Goal: Task Accomplishment & Management: Use online tool/utility

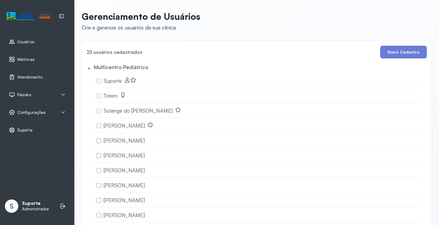
click at [32, 78] on span "Atendimento" at bounding box center [29, 77] width 25 height 5
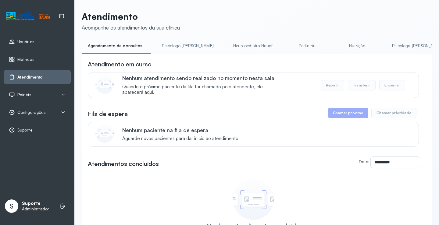
click at [286, 47] on link "Pediatria" at bounding box center [307, 46] width 43 height 10
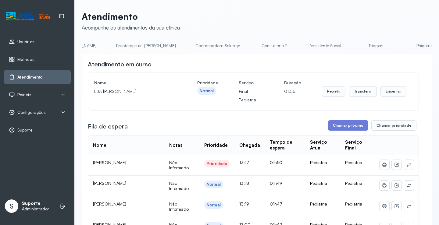
scroll to position [0, 355]
click at [343, 50] on link "Triagem" at bounding box center [364, 46] width 43 height 10
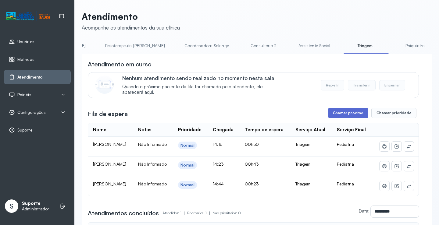
click at [345, 113] on button "Chamar próximo" at bounding box center [348, 113] width 40 height 10
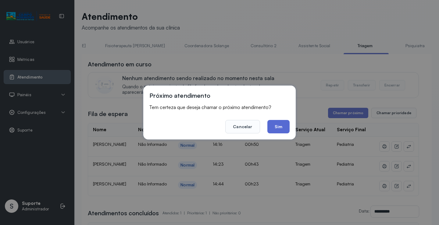
click at [275, 124] on button "Sim" at bounding box center [278, 126] width 22 height 13
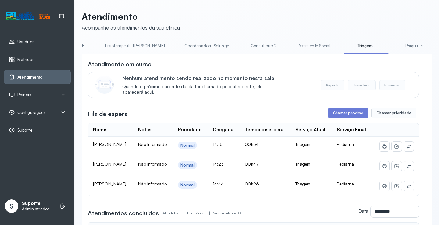
click at [292, 49] on link "Assistente Social" at bounding box center [314, 46] width 44 height 10
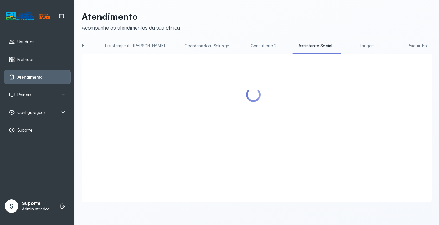
click at [346, 48] on link "Triagem" at bounding box center [367, 46] width 43 height 10
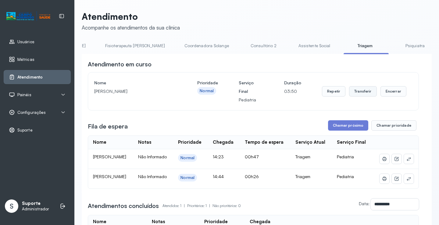
click at [361, 92] on button "Transferir" at bounding box center [363, 91] width 28 height 10
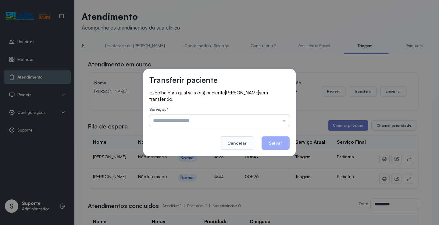
click at [269, 119] on input "text" at bounding box center [219, 121] width 140 height 12
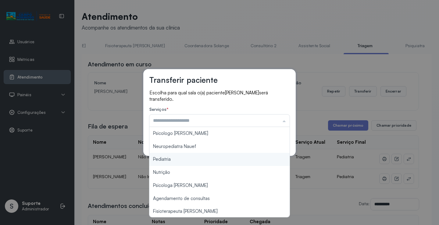
type input "*********"
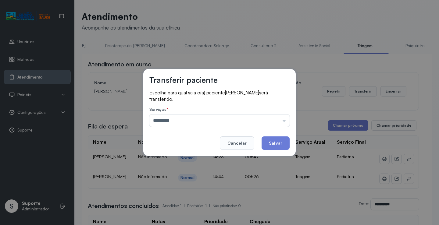
click at [183, 161] on div "Transferir paciente Escolha para qual sala o(a) paciente HELENA SOUZA DA SILVA …" at bounding box center [219, 112] width 439 height 225
click at [275, 145] on button "Salvar" at bounding box center [275, 143] width 28 height 13
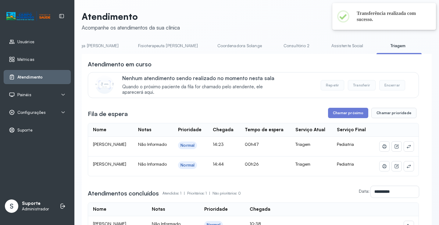
scroll to position [0, 333]
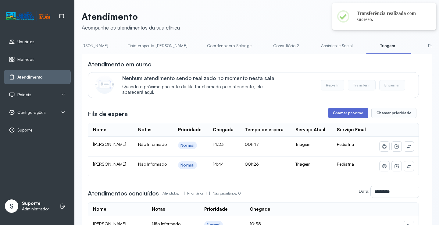
click at [348, 116] on button "Chamar próximo" at bounding box center [348, 113] width 40 height 10
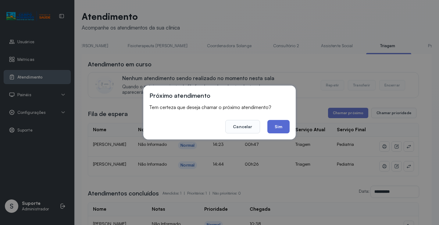
click at [278, 128] on button "Sim" at bounding box center [278, 126] width 22 height 13
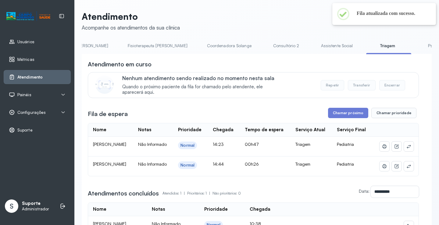
click at [315, 45] on link "Assistente Social" at bounding box center [337, 46] width 44 height 10
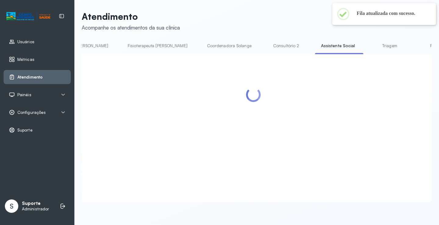
click at [368, 43] on link "Triagem" at bounding box center [389, 46] width 43 height 10
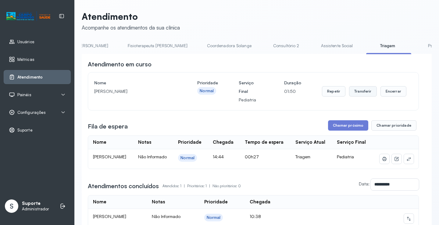
click at [363, 94] on button "Transferir" at bounding box center [363, 91] width 28 height 10
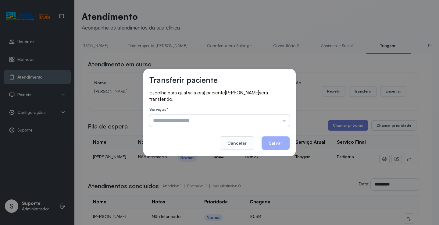
click at [268, 115] on input "text" at bounding box center [219, 121] width 140 height 12
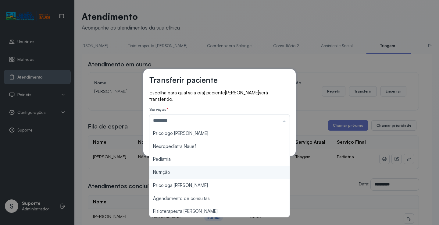
click at [183, 167] on div "Transferir paciente Escolha para qual sala o(a) paciente BRUNO MIGUEL GOMES DA …" at bounding box center [219, 112] width 439 height 225
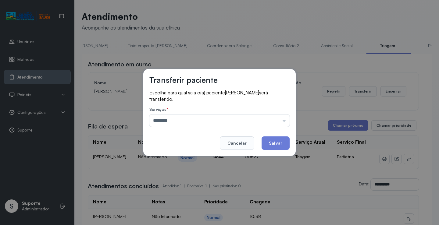
drag, startPoint x: 227, startPoint y: 128, endPoint x: 221, endPoint y: 119, distance: 10.5
click at [226, 127] on div "Escolha para qual sala o(a) paciente BRUNO MIGUEL GOMES DA SILVA será transferi…" at bounding box center [219, 109] width 140 height 38
click at [221, 119] on input "********" at bounding box center [219, 121] width 140 height 12
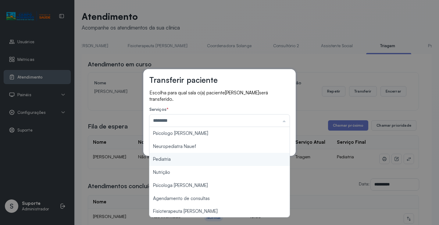
type input "*********"
click at [166, 158] on div "Transferir paciente Escolha para qual sala o(a) paciente BRUNO MIGUEL GOMES DA …" at bounding box center [219, 112] width 439 height 225
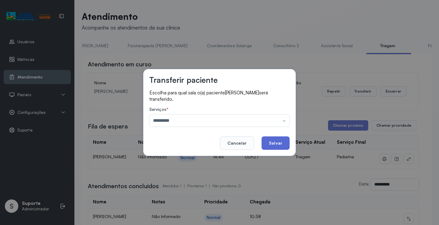
click at [277, 143] on button "Salvar" at bounding box center [275, 143] width 28 height 13
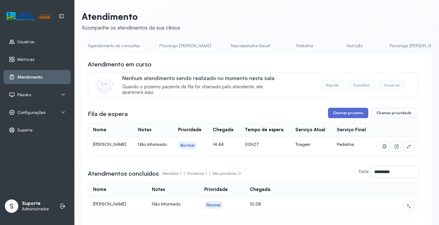
click at [350, 114] on button "Chamar próximo" at bounding box center [348, 113] width 40 height 10
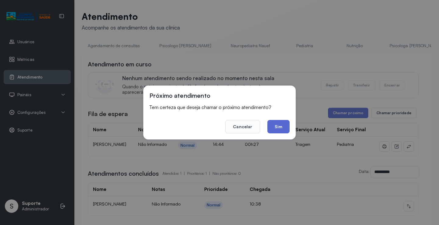
click at [278, 126] on button "Sim" at bounding box center [278, 126] width 22 height 13
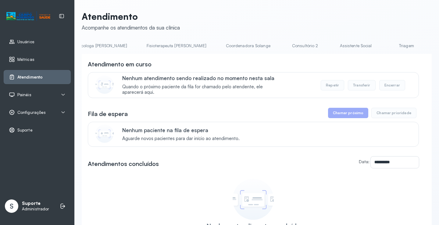
scroll to position [0, 338]
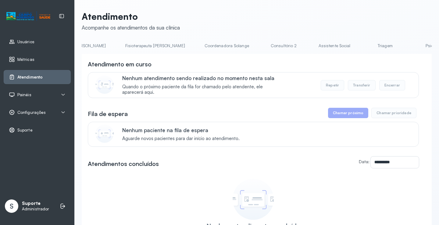
click at [364, 47] on link "Triagem" at bounding box center [385, 46] width 43 height 10
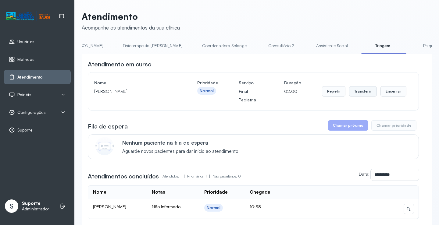
click at [359, 94] on button "Transferir" at bounding box center [363, 91] width 28 height 10
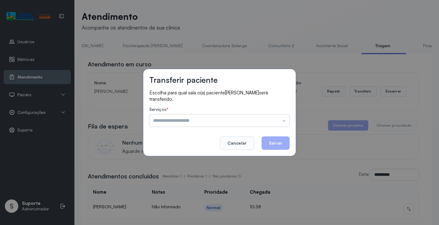
click at [285, 123] on input "text" at bounding box center [219, 121] width 140 height 12
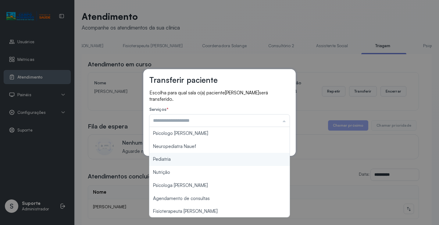
type input "*********"
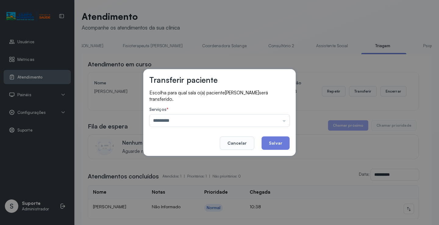
drag, startPoint x: 200, startPoint y: 160, endPoint x: 246, endPoint y: 157, distance: 46.7
click at [201, 160] on div "Transferir paciente Escolha para qual sala o(a) paciente [PERSON_NAME] será tra…" at bounding box center [219, 112] width 439 height 225
click at [282, 142] on button "Salvar" at bounding box center [275, 143] width 28 height 13
